Goal: Communication & Community: Ask a question

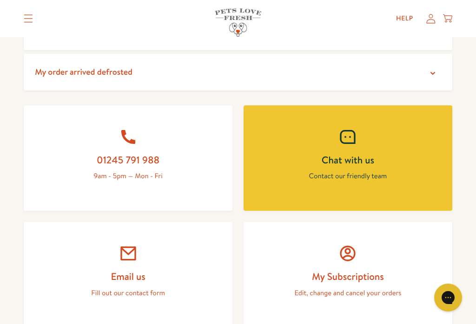
scroll to position [361, 0]
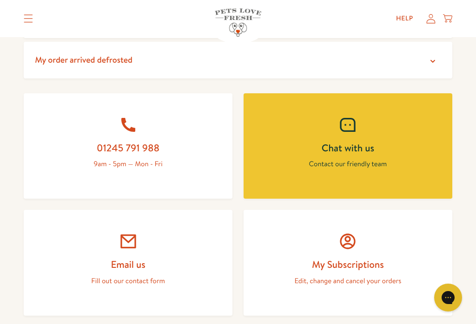
click at [364, 154] on link "Chat with us Contact our friendly team" at bounding box center [347, 146] width 209 height 106
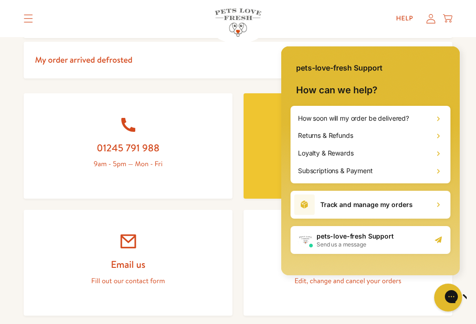
click at [439, 174] on icon at bounding box center [437, 171] width 9 height 9
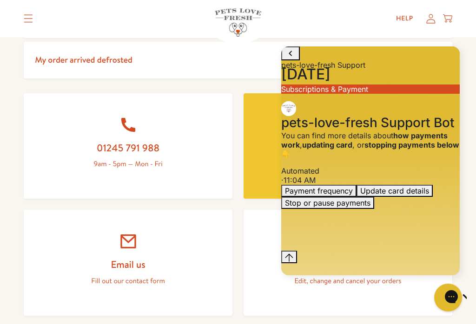
scroll to position [12, 0]
click at [475, 297] on div "Gorgias live chat" at bounding box center [480, 298] width 9 height 12
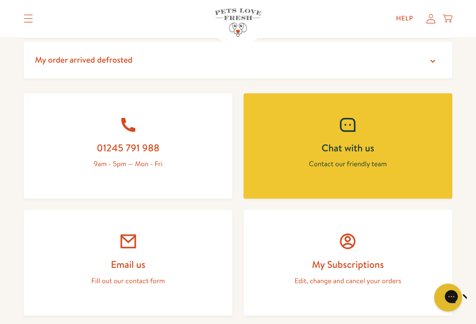
click at [377, 158] on p "Contact our friendly team" at bounding box center [348, 164] width 164 height 12
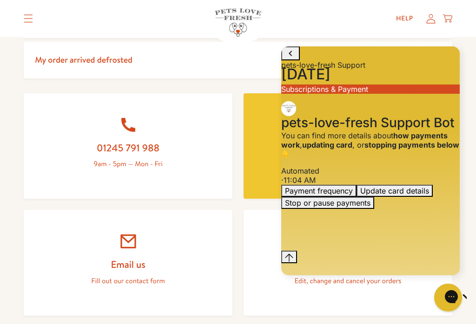
scroll to position [0, 0]
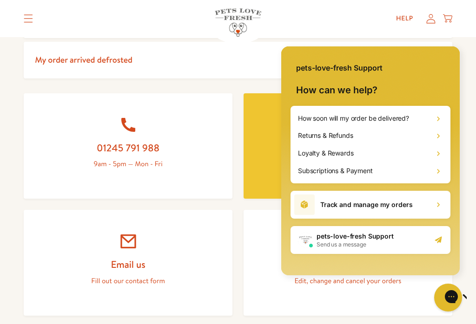
click at [416, 245] on div "pets-love-fresh Support Send us a message" at bounding box center [370, 240] width 160 height 28
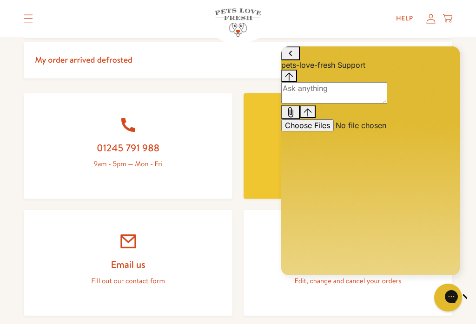
click at [312, 70] on div "Conversation messages" at bounding box center [370, 70] width 178 height 0
click at [321, 104] on textarea "live chat message input" at bounding box center [334, 92] width 106 height 21
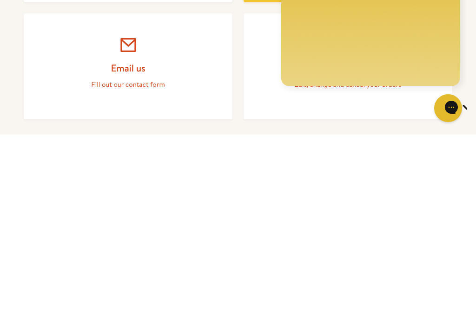
type textarea "Hi can I just remind you that you owe me 2 600 beef from last order. Which I pa…"
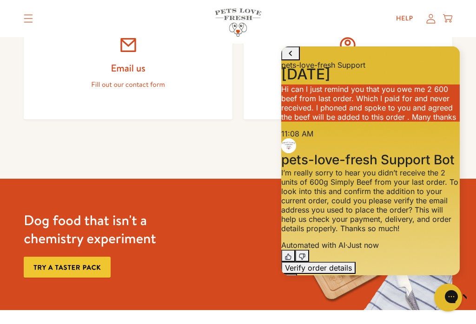
scroll to position [96, 0]
click at [335, 287] on textarea "live chat message input" at bounding box center [334, 297] width 106 height 21
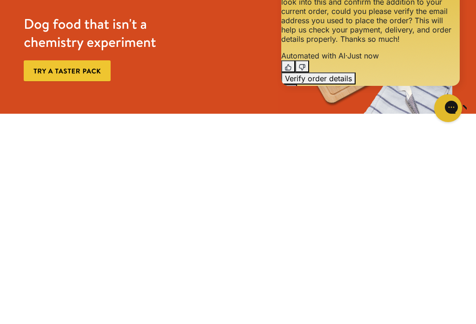
type textarea "[PERSON_NAME]. [EMAIL_ADDRESS][DOMAIN_NAME]."
click at [315, 120] on button "Send message" at bounding box center [308, 126] width 16 height 13
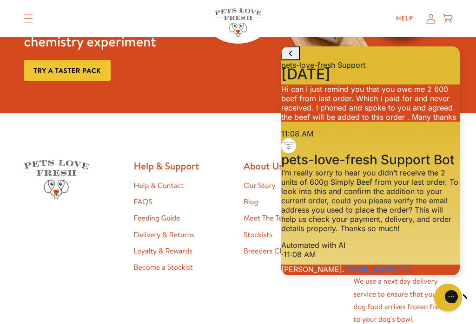
scroll to position [254, 0]
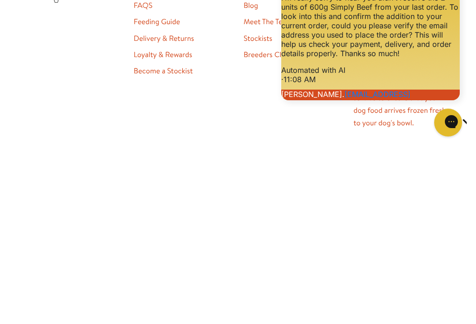
type textarea "I am not going through all this messing around. I phoned you and told you I hav…"
click at [315, 306] on button "Send message" at bounding box center [308, 312] width 16 height 13
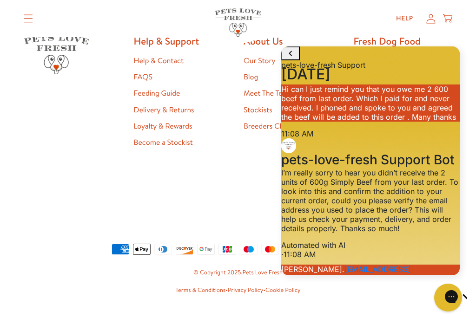
scroll to position [485, 0]
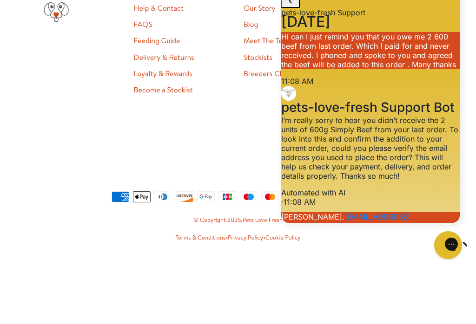
type input "[EMAIL_ADDRESS][DOMAIN_NAME]"
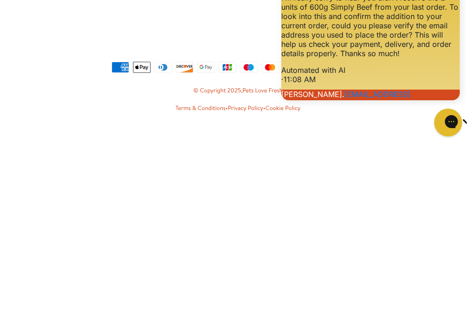
type textarea "."
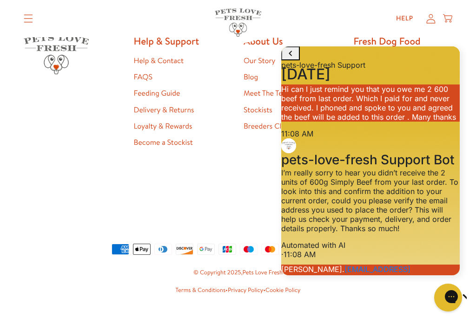
scroll to position [426, 0]
